Goal: Task Accomplishment & Management: Complete application form

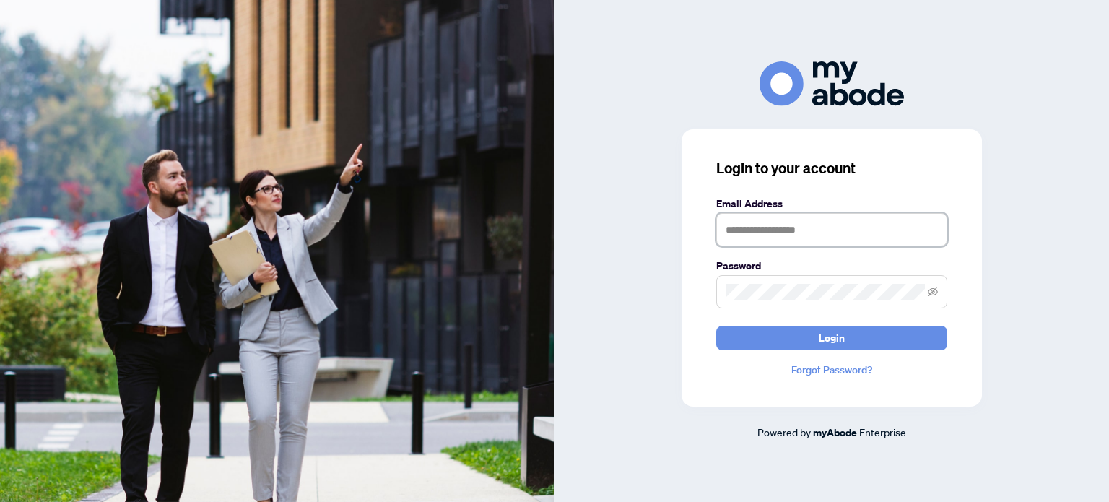
click at [756, 227] on input "text" at bounding box center [831, 229] width 231 height 33
type input "**********"
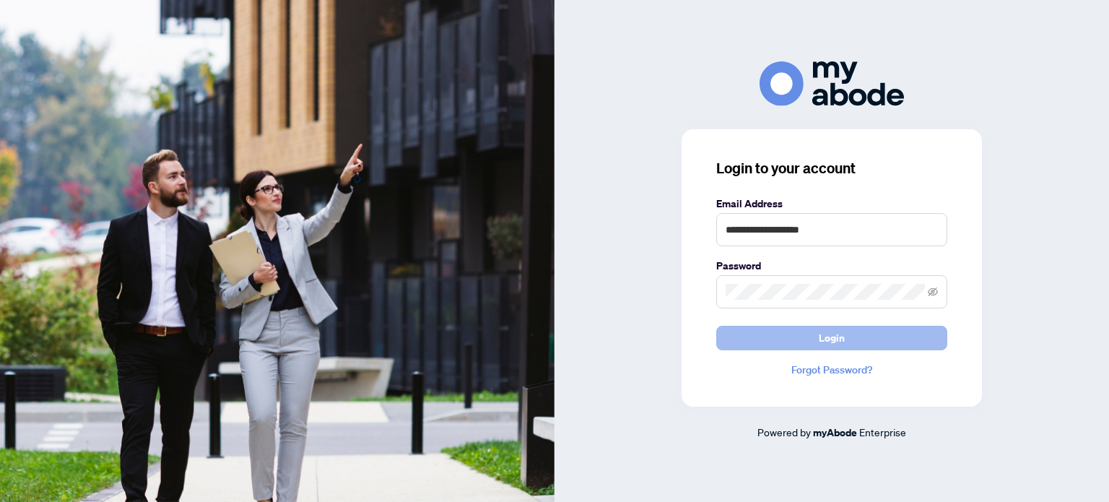
click at [826, 339] on span "Login" at bounding box center [831, 337] width 26 height 23
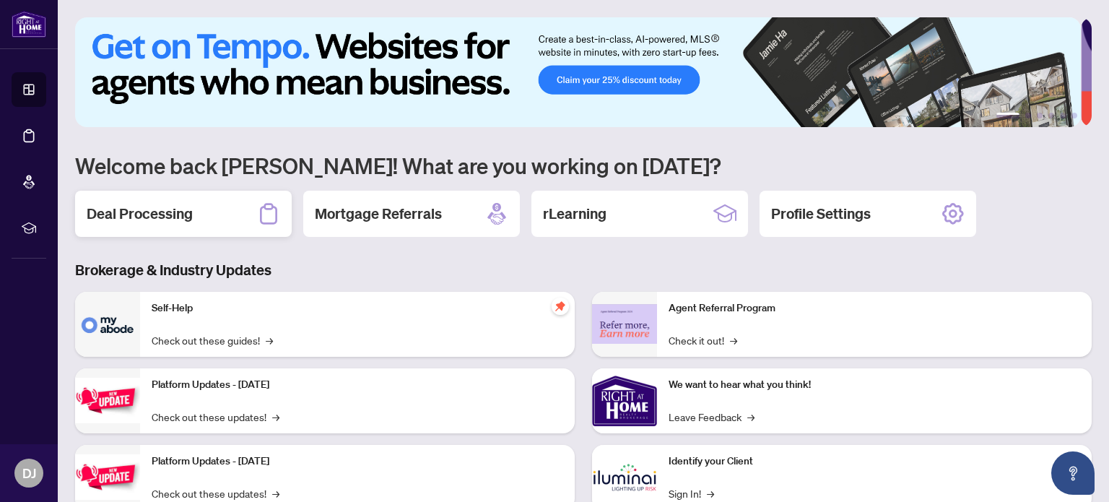
click at [170, 209] on h2 "Deal Processing" at bounding box center [140, 214] width 106 height 20
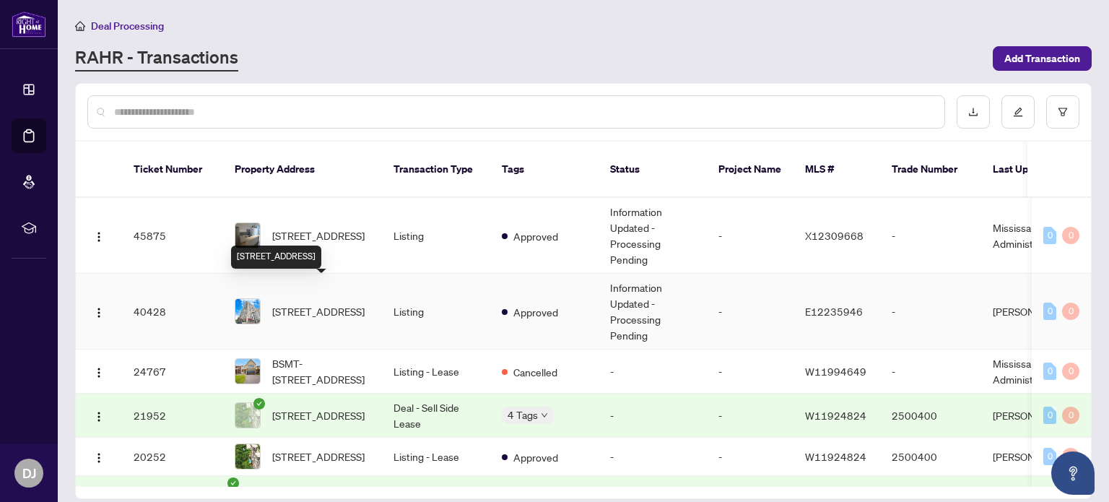
click at [310, 303] on span "[STREET_ADDRESS]" at bounding box center [318, 311] width 92 height 16
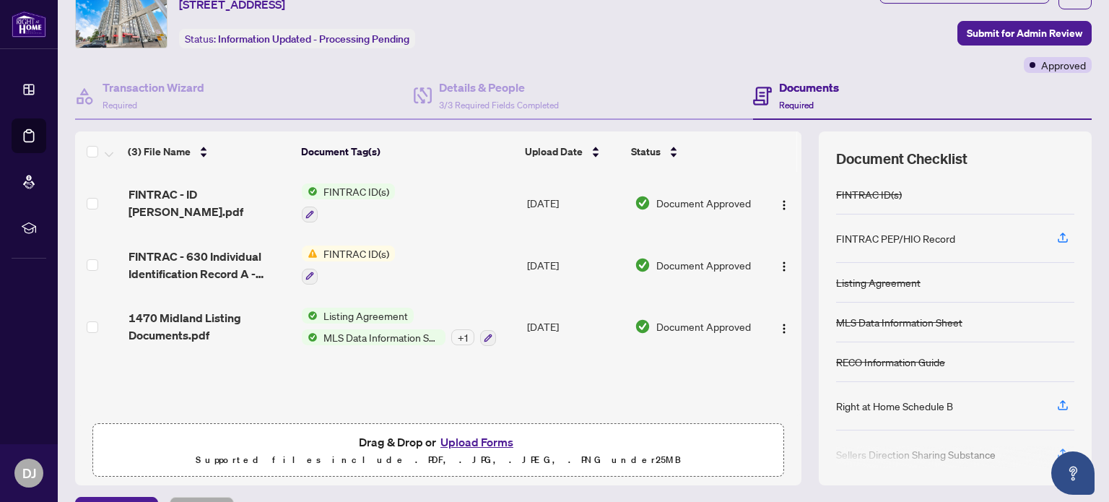
scroll to position [101, 0]
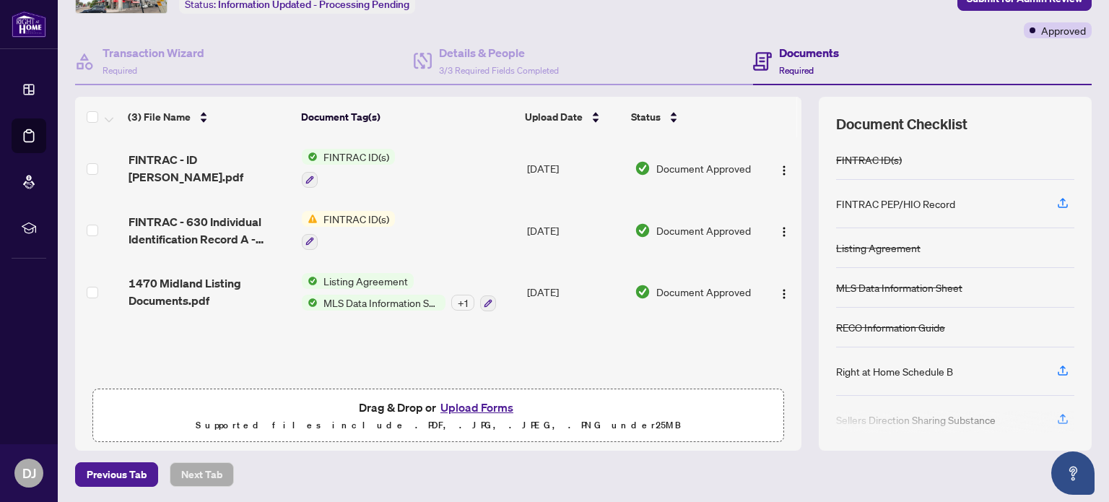
click at [472, 406] on button "Upload Forms" at bounding box center [477, 407] width 82 height 19
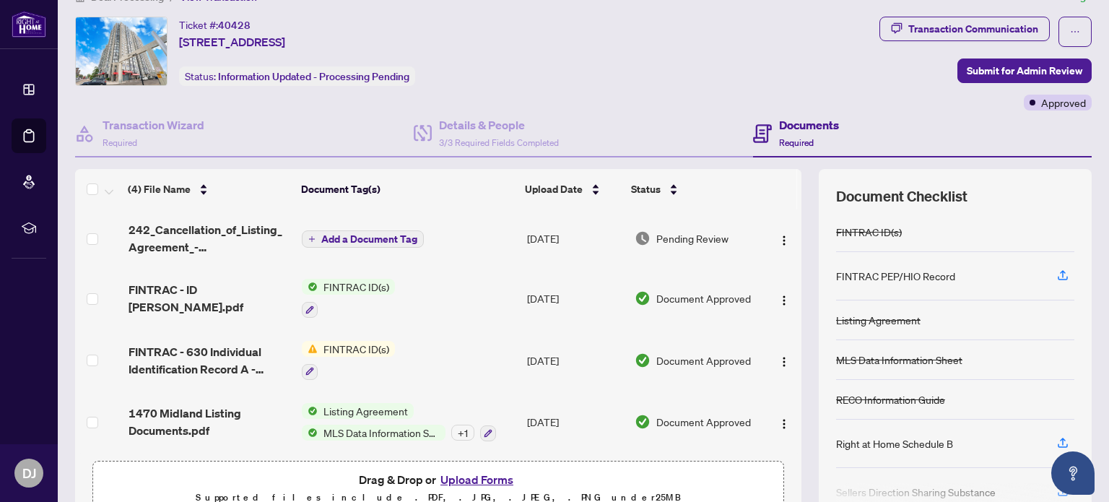
scroll to position [27, 0]
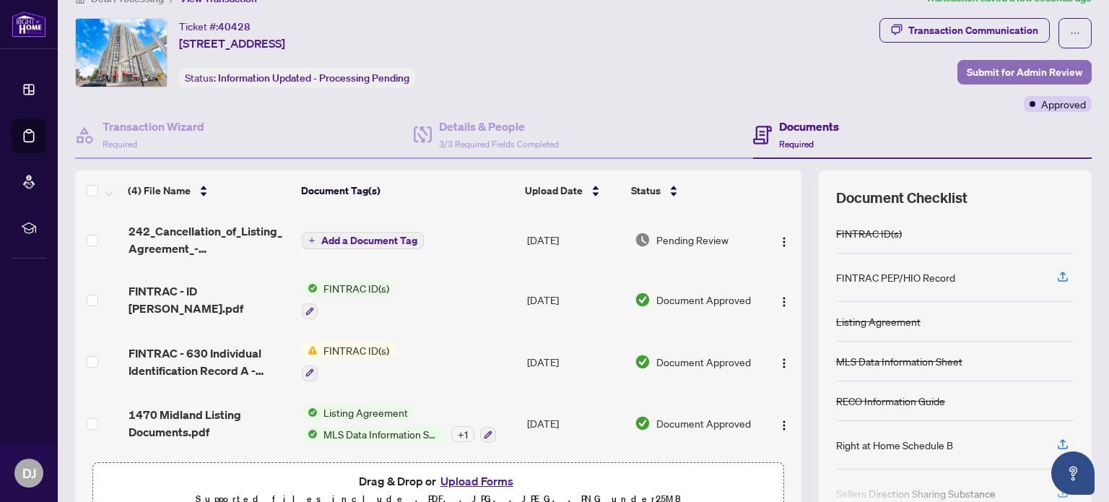
click at [1003, 74] on span "Submit for Admin Review" at bounding box center [1023, 72] width 115 height 23
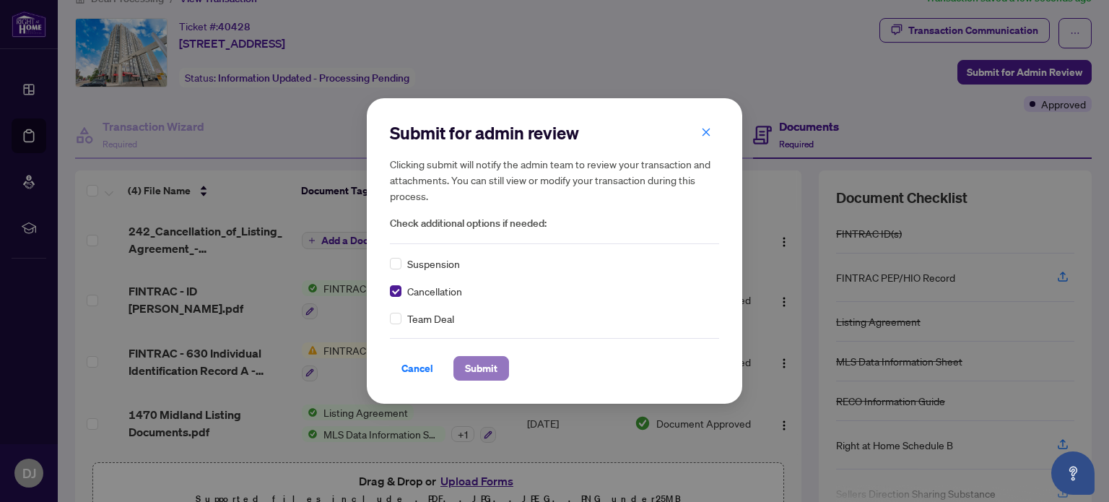
click at [482, 372] on span "Submit" at bounding box center [481, 368] width 32 height 23
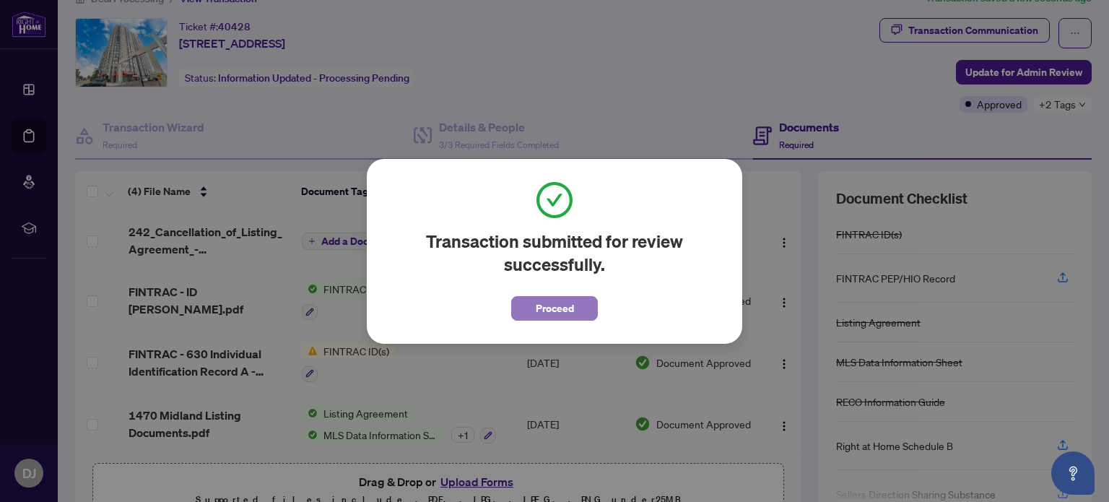
click at [555, 308] on span "Proceed" at bounding box center [555, 308] width 38 height 23
